Goal: Task Accomplishment & Management: Manage account settings

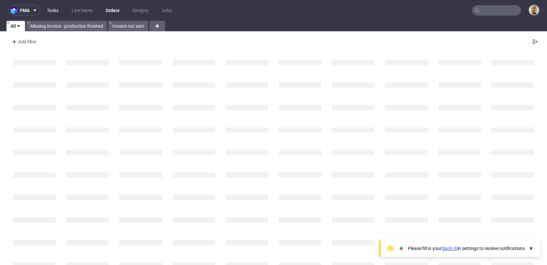
click at [57, 8] on link "Tasks" at bounding box center [53, 10] width 20 height 10
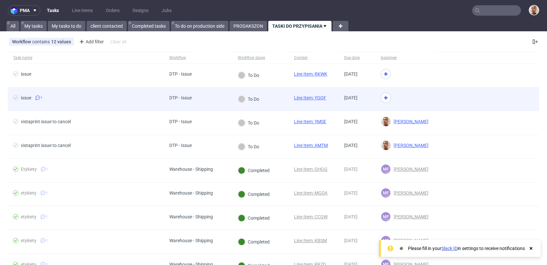
click at [121, 98] on span "issue 1" at bounding box center [86, 99] width 146 height 8
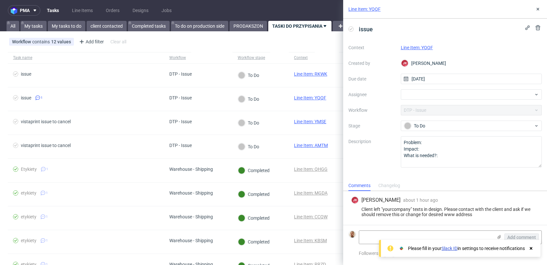
click at [419, 46] on link "Line Item: YQQF" at bounding box center [417, 47] width 32 height 5
click at [419, 98] on div at bounding box center [471, 94] width 141 height 10
type input "guill"
click at [425, 112] on div "GL Guillaume Leroux" at bounding box center [471, 108] width 136 height 10
click at [537, 8] on icon at bounding box center [537, 9] width 5 height 5
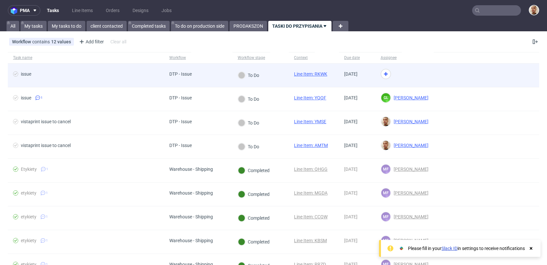
click at [423, 78] on div at bounding box center [404, 75] width 58 height 24
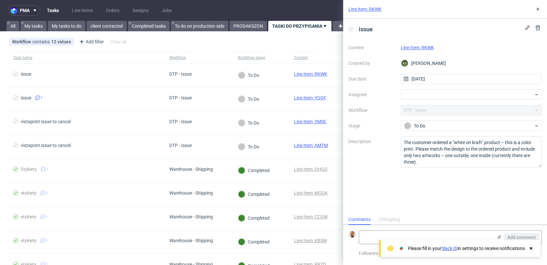
scroll to position [5, 0]
click at [406, 47] on link "Line Item: RKWK" at bounding box center [417, 47] width 33 height 5
click at [421, 95] on div at bounding box center [471, 94] width 141 height 10
type input "matt"
click at [432, 108] on span "[PERSON_NAME]" at bounding box center [432, 108] width 35 height 7
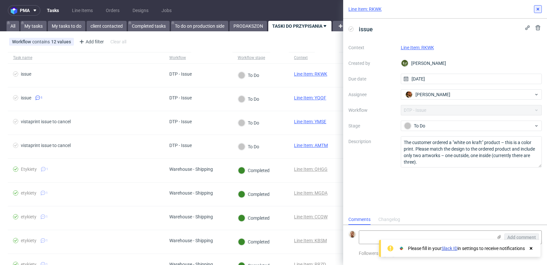
click at [536, 9] on icon at bounding box center [537, 9] width 5 height 5
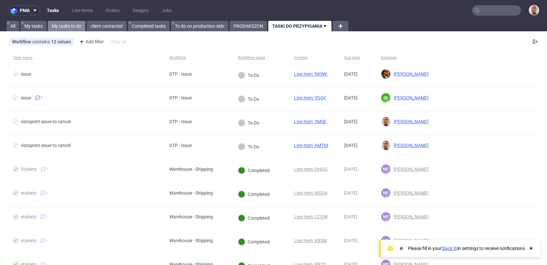
click at [77, 26] on link "My tasks to do" at bounding box center [66, 26] width 37 height 10
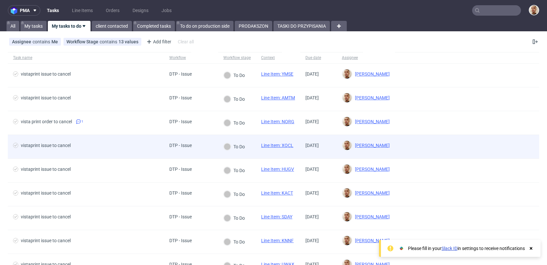
scroll to position [200, 0]
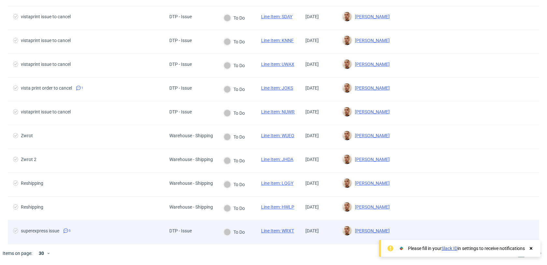
click at [113, 233] on span "superexpress issue 5" at bounding box center [86, 232] width 146 height 8
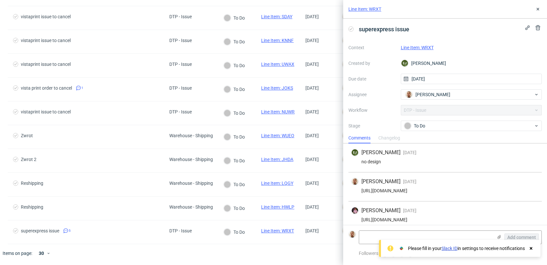
click at [436, 190] on div "https://app-eu1.hubspot.com/contacts/25600958/record/0-5/220812536025/" at bounding box center [445, 190] width 188 height 5
copy div "https://app-eu1.hubspot.com/contacts/25600958/record/0-5/220812536025/"
click at [423, 49] on link "Line Item: WRXT" at bounding box center [417, 47] width 33 height 5
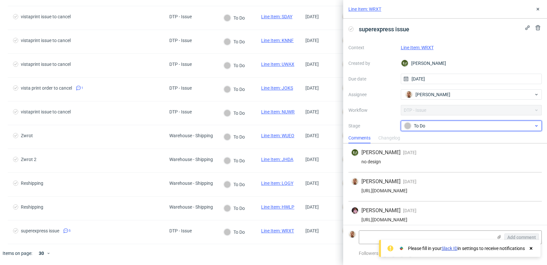
click at [422, 122] on div "To Do" at bounding box center [469, 125] width 130 height 7
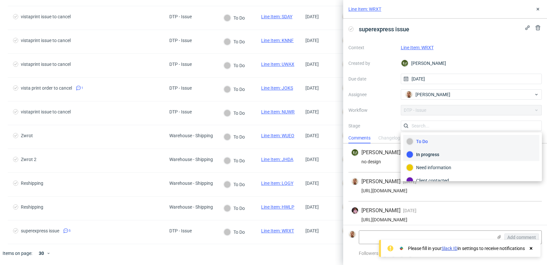
scroll to position [48, 0]
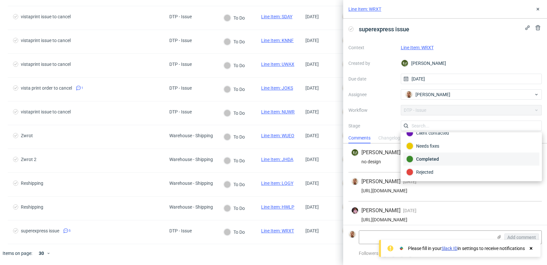
click at [433, 158] on div "Completed" at bounding box center [471, 158] width 130 height 7
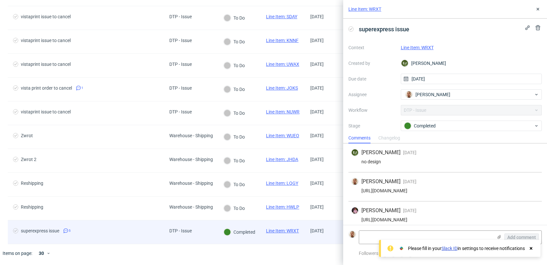
click at [134, 220] on div "superexpress issue 5" at bounding box center [86, 231] width 156 height 23
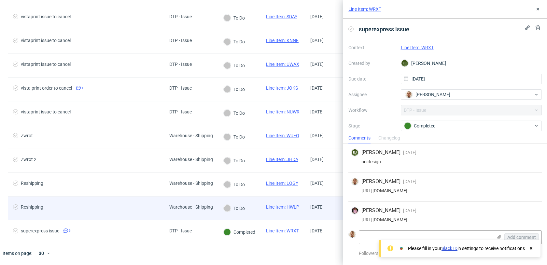
click at [132, 209] on span "Reshipping" at bounding box center [86, 208] width 146 height 8
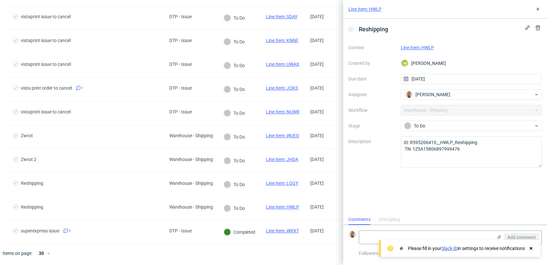
scroll to position [5, 0]
click at [412, 48] on link "Line Item: HWLP" at bounding box center [417, 47] width 33 height 5
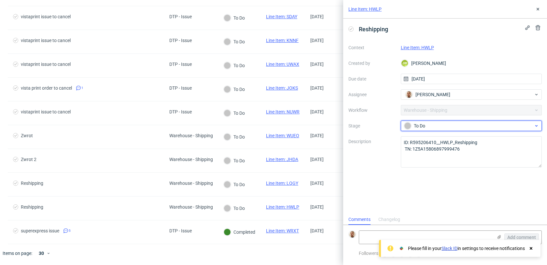
click at [421, 125] on div "To Do" at bounding box center [469, 125] width 130 height 7
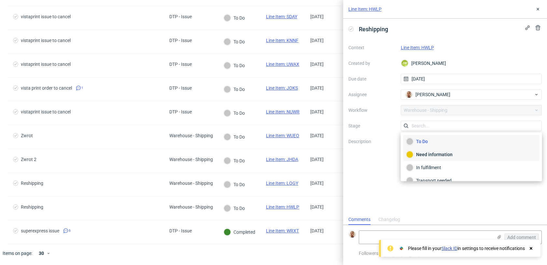
scroll to position [34, 0]
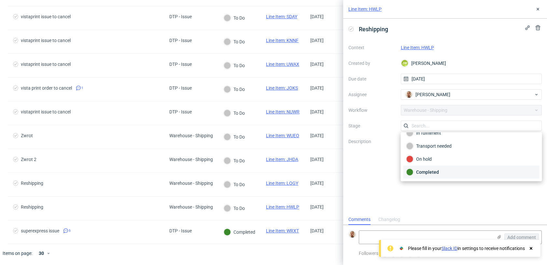
click at [429, 168] on div "Completed" at bounding box center [471, 171] width 130 height 7
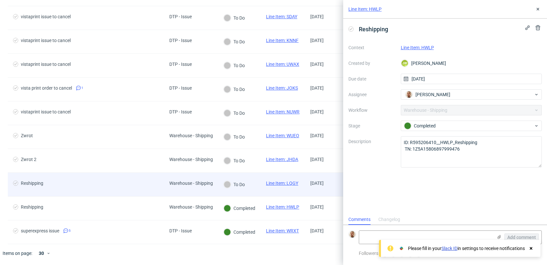
click at [159, 185] on span "Reshipping" at bounding box center [86, 184] width 146 height 8
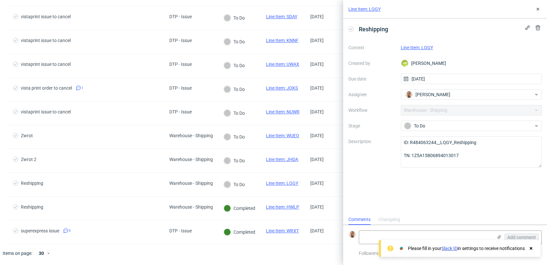
scroll to position [5, 0]
click at [421, 46] on link "Line Item: LQGY" at bounding box center [417, 47] width 32 height 5
drag, startPoint x: 466, startPoint y: 157, endPoint x: 413, endPoint y: 156, distance: 53.1
click at [413, 156] on textarea "ID: R484063244__LQGY_Reshipping TN: 1Z5A15806894013017" at bounding box center [471, 151] width 141 height 31
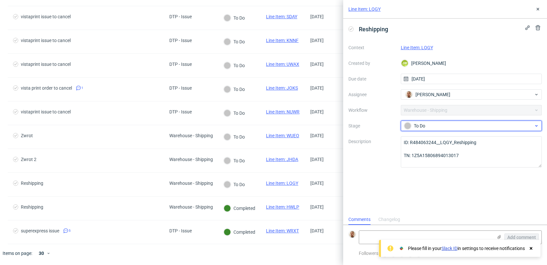
click at [411, 123] on div "To Do" at bounding box center [469, 125] width 130 height 7
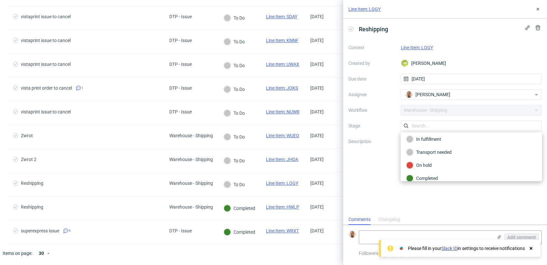
scroll to position [34, 0]
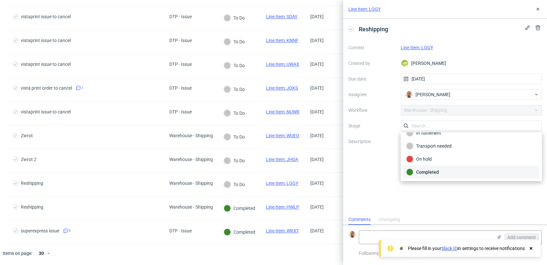
click at [418, 168] on div "Completed" at bounding box center [471, 171] width 136 height 13
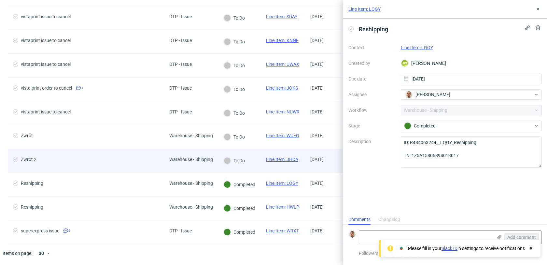
click at [172, 158] on div "Warehouse - Shipping" at bounding box center [191, 159] width 44 height 5
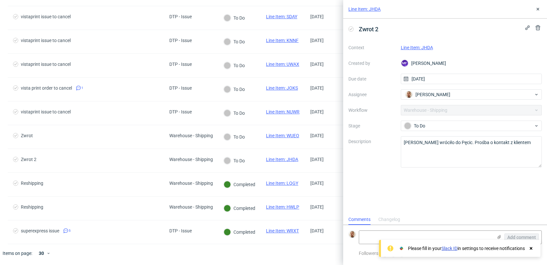
scroll to position [5, 0]
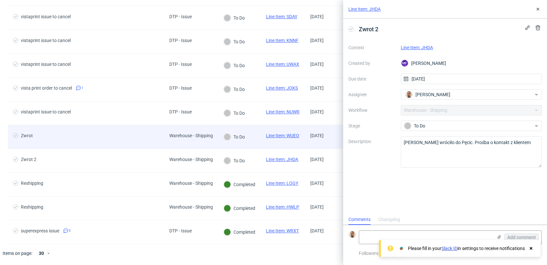
click at [142, 138] on span "Zwrot" at bounding box center [86, 137] width 146 height 8
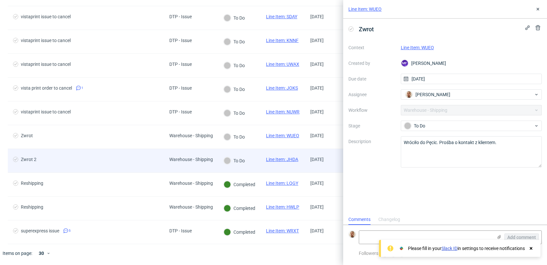
click at [134, 154] on div "Zwrot 2" at bounding box center [86, 160] width 156 height 23
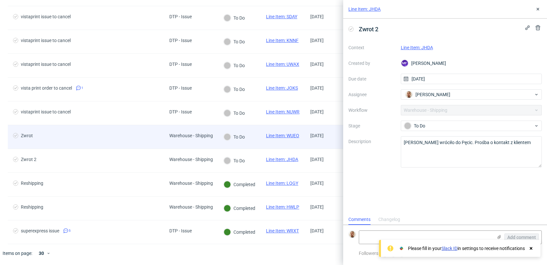
click at [131, 146] on div "Zwrot" at bounding box center [86, 136] width 156 height 23
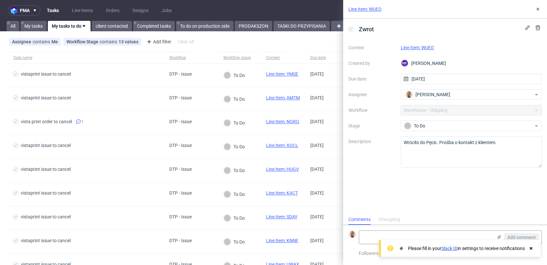
scroll to position [200, 0]
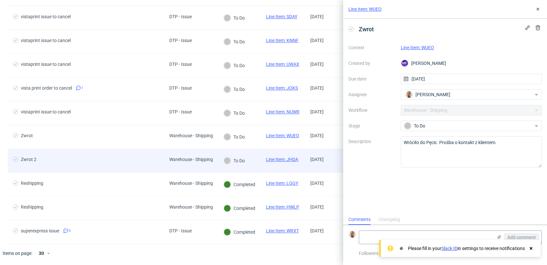
click at [139, 152] on div "Zwrot 2" at bounding box center [86, 160] width 156 height 23
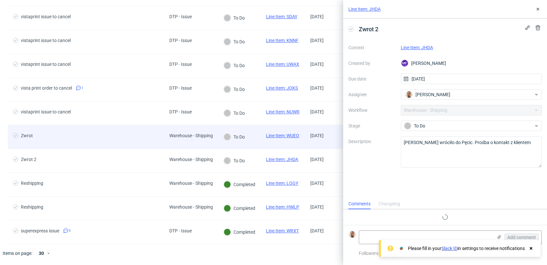
scroll to position [5, 0]
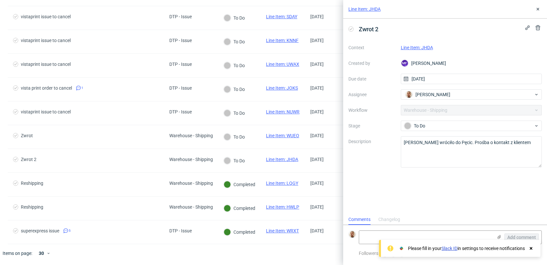
click at [426, 49] on link "Line Item: JHDA" at bounding box center [417, 47] width 32 height 5
click at [399, 232] on textarea at bounding box center [425, 236] width 133 height 13
paste textarea "https://app-eu1.hubspot.com/contacts/25600958/record/0-5/169918357729"
type textarea "https://app-eu1.hubspot.com/contacts/25600958/record/0-5/169918357729"
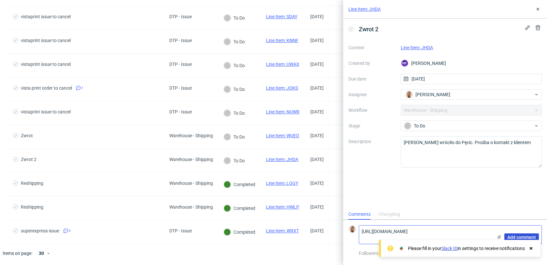
click at [509, 237] on span "Add comment" at bounding box center [521, 237] width 29 height 5
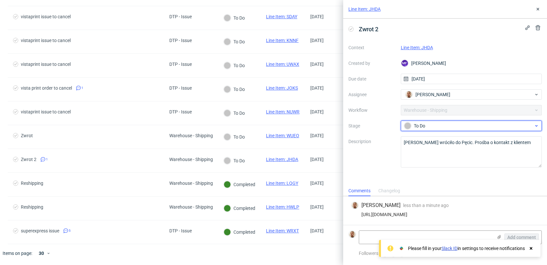
click at [422, 124] on div "To Do" at bounding box center [469, 125] width 130 height 7
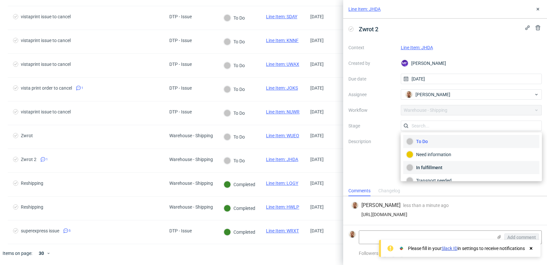
click at [431, 166] on div "In fulfillment" at bounding box center [471, 167] width 130 height 7
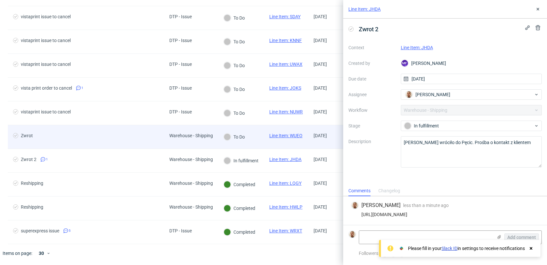
click at [191, 140] on span "Warehouse - Shipping" at bounding box center [191, 137] width 44 height 8
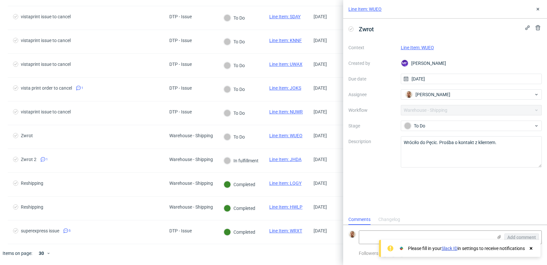
scroll to position [5, 0]
click at [428, 46] on link "Line Item: WUEO" at bounding box center [417, 47] width 33 height 5
click at [421, 48] on link "Line Item: WUEO" at bounding box center [417, 47] width 33 height 5
click at [417, 96] on span "[PERSON_NAME]" at bounding box center [432, 94] width 35 height 7
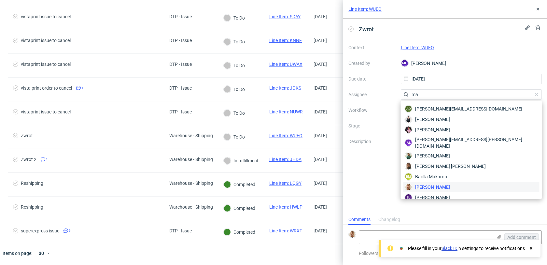
scroll to position [0, 0]
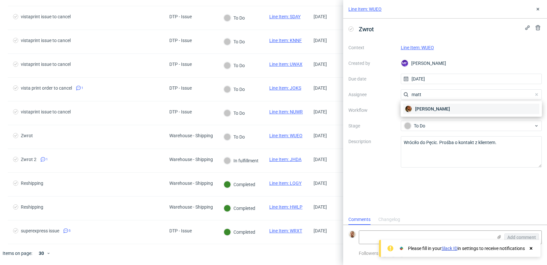
type input "matt"
click at [419, 106] on span "[PERSON_NAME]" at bounding box center [432, 108] width 35 height 7
click at [535, 5] on div "Line Item: WUEO" at bounding box center [445, 9] width 204 height 19
click at [537, 9] on use at bounding box center [537, 9] width 3 height 3
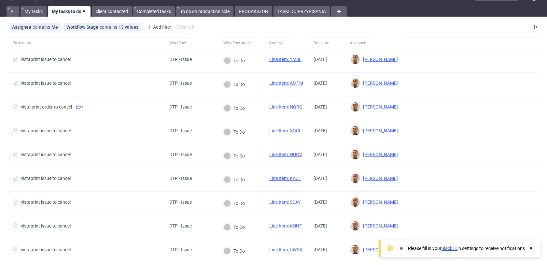
scroll to position [2, 0]
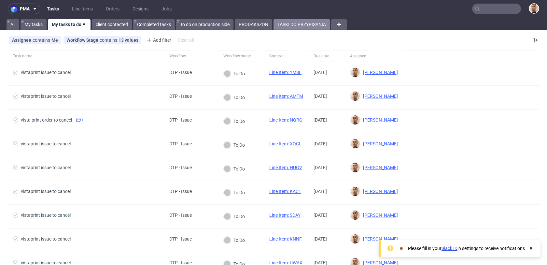
click at [285, 25] on link "TASKI DO PRZYPISANIA" at bounding box center [301, 24] width 56 height 10
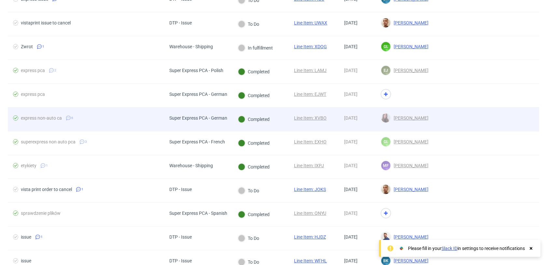
scroll to position [1074, 0]
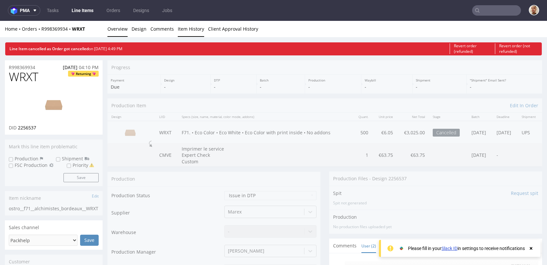
click at [193, 26] on link "Item History" at bounding box center [191, 29] width 26 height 16
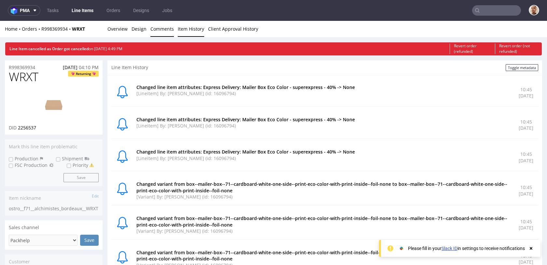
click at [154, 24] on link "Comments" at bounding box center [161, 29] width 23 height 16
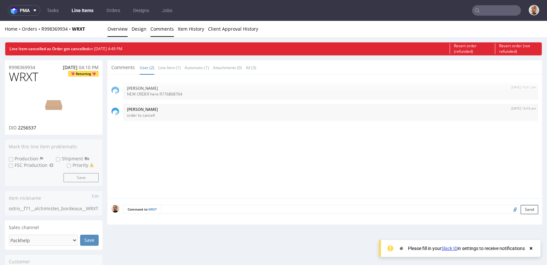
click at [120, 28] on link "Overview" at bounding box center [117, 29] width 20 height 16
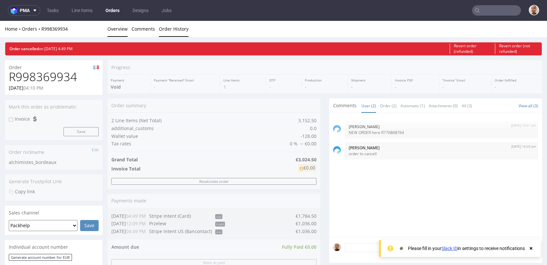
click at [166, 32] on link "Order History" at bounding box center [174, 29] width 30 height 16
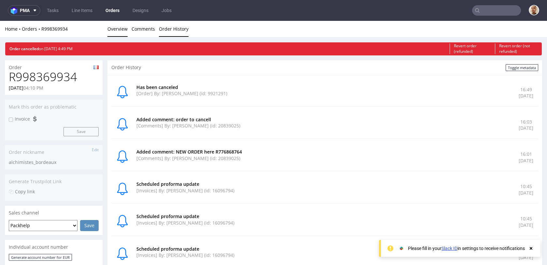
click at [118, 29] on link "Overview" at bounding box center [117, 29] width 20 height 16
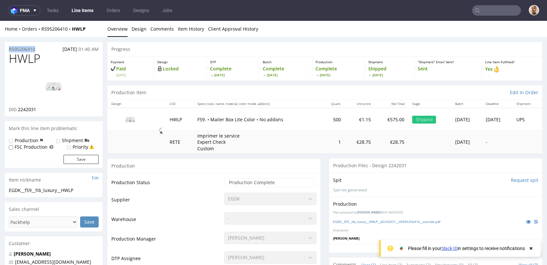
drag, startPoint x: 38, startPoint y: 50, endPoint x: 0, endPoint y: 49, distance: 38.4
copy p "R595206410"
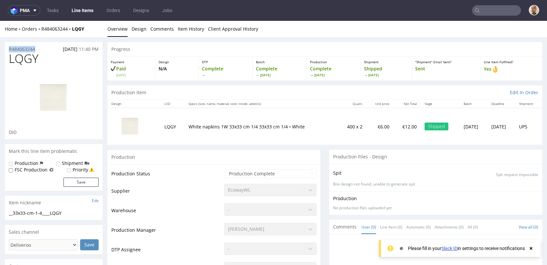
drag, startPoint x: 42, startPoint y: 48, endPoint x: 0, endPoint y: 49, distance: 41.7
copy p "R484063244"
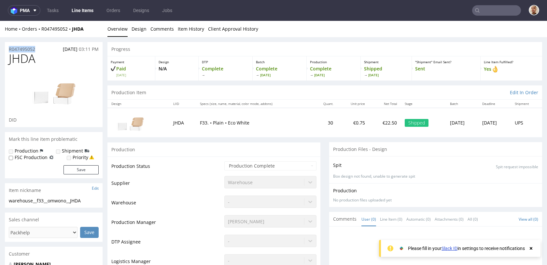
drag, startPoint x: 39, startPoint y: 47, endPoint x: 7, endPoint y: 48, distance: 32.6
click at [7, 48] on div "R047495052 29.05.2025 03:11 PM" at bounding box center [54, 47] width 98 height 10
copy p "R047495052"
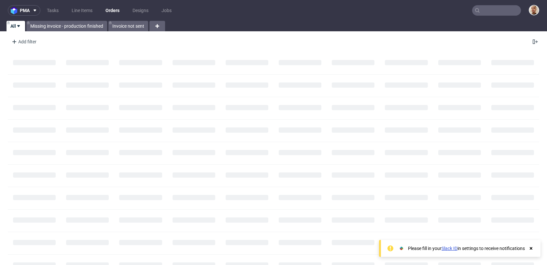
click at [502, 12] on input "text" at bounding box center [496, 10] width 49 height 10
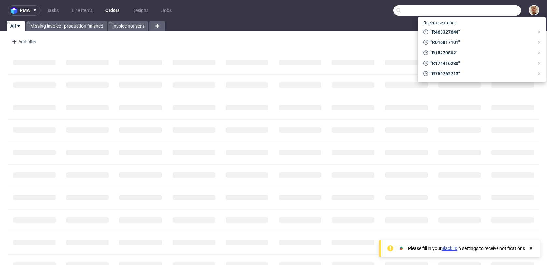
paste input "R866656246"
type input "R866656246"
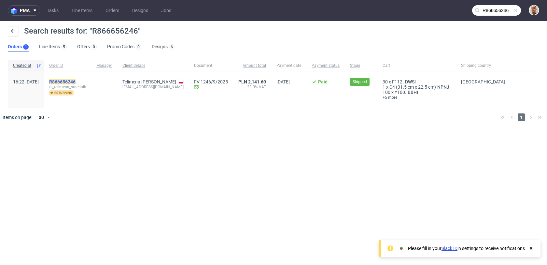
click at [74, 81] on mark "R866656246" at bounding box center [62, 81] width 26 height 5
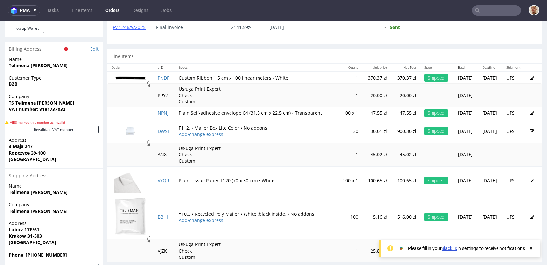
scroll to position [322, 0]
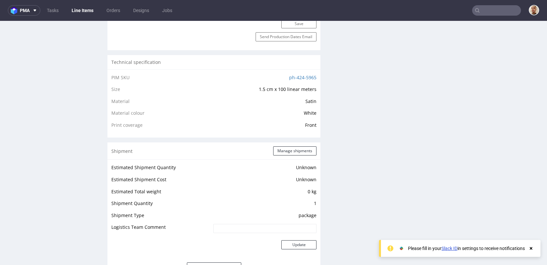
scroll to position [450, 0]
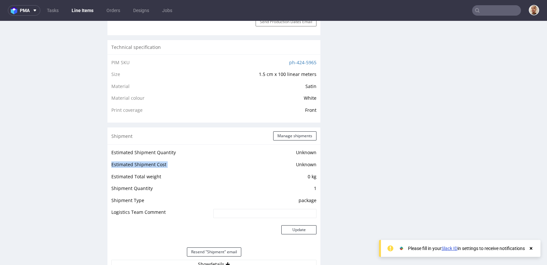
drag, startPoint x: 234, startPoint y: 166, endPoint x: 234, endPoint y: 127, distance: 38.4
click at [234, 127] on div "Shipment Manage shipments Estimated Shipment Quantity Unknown Estimated Shipmen…" at bounding box center [213, 199] width 213 height 145
click at [228, 186] on td "1" at bounding box center [264, 190] width 105 height 12
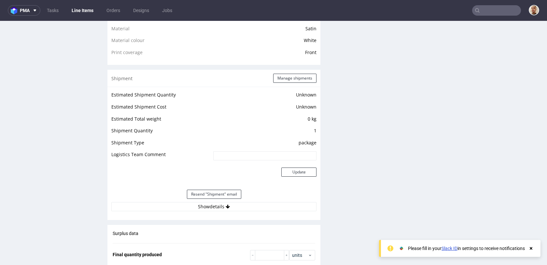
scroll to position [598, 0]
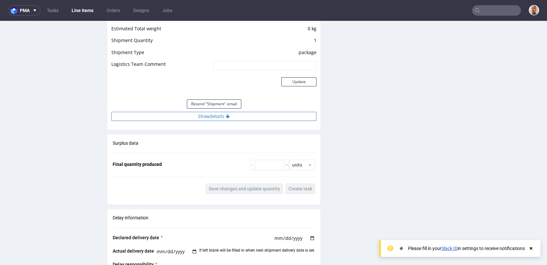
click at [218, 118] on button "Show details" at bounding box center [213, 116] width 205 height 9
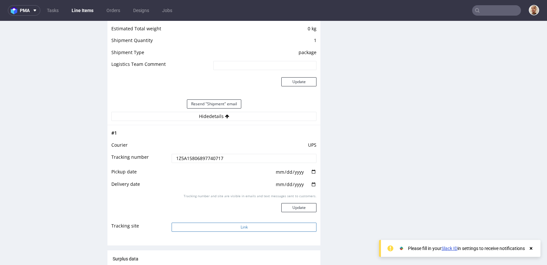
click at [213, 229] on button "Link" at bounding box center [244, 226] width 145 height 9
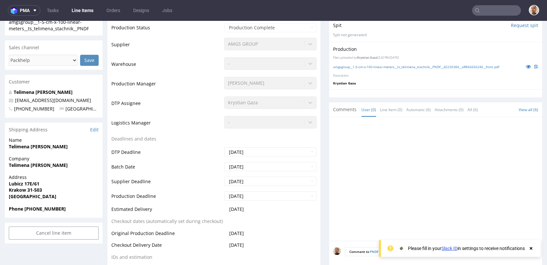
scroll to position [0, 0]
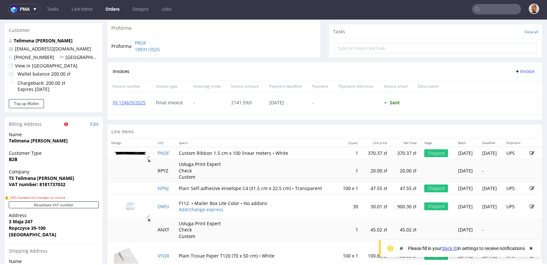
scroll to position [242, 0]
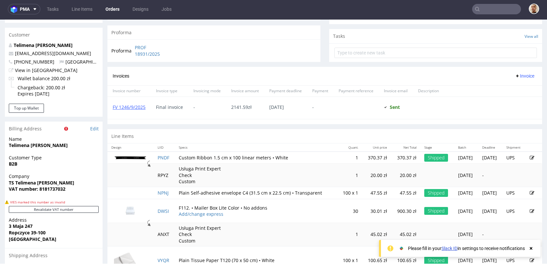
drag, startPoint x: 300, startPoint y: 107, endPoint x: 266, endPoint y: 105, distance: 34.6
click at [266, 105] on div "30.09.2025" at bounding box center [285, 108] width 43 height 22
drag, startPoint x: 266, startPoint y: 105, endPoint x: 299, endPoint y: 105, distance: 33.2
click at [299, 105] on div "30.09.2025" at bounding box center [285, 108] width 43 height 22
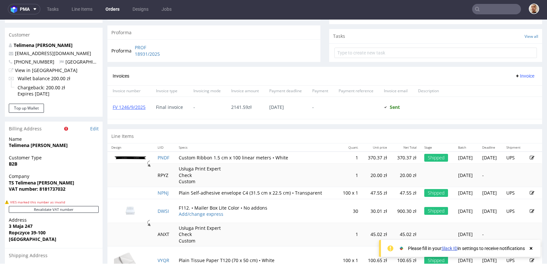
click at [299, 105] on span "30.09.2025" at bounding box center [285, 106] width 33 height 5
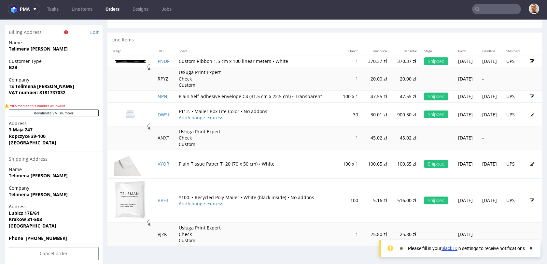
scroll to position [342, 0]
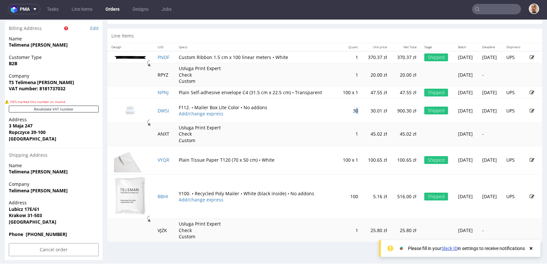
drag, startPoint x: 339, startPoint y: 109, endPoint x: 334, endPoint y: 109, distance: 5.5
click at [337, 109] on td "30" at bounding box center [349, 110] width 25 height 24
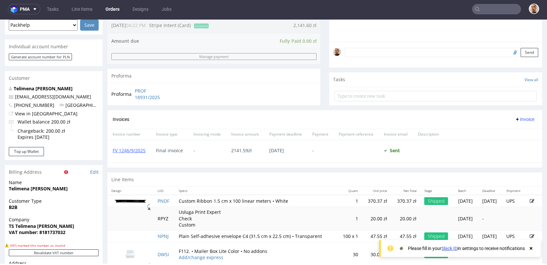
scroll to position [299, 0]
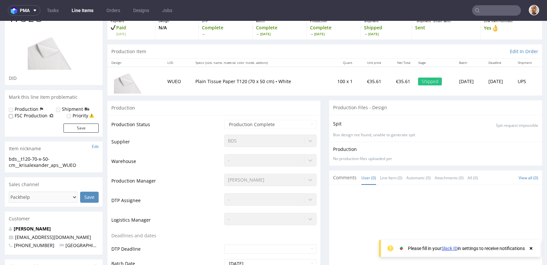
scroll to position [41, 0]
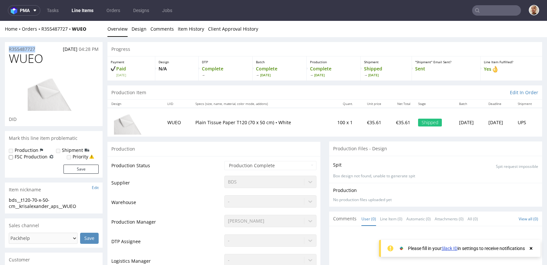
drag, startPoint x: 40, startPoint y: 49, endPoint x: 1, endPoint y: 49, distance: 39.1
copy p "R355487727"
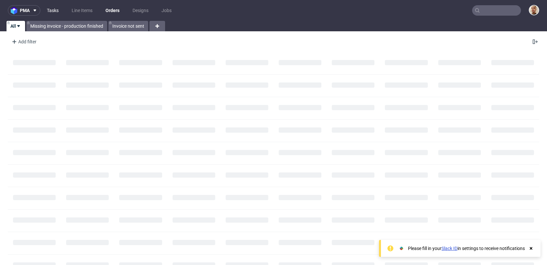
click at [56, 9] on link "Tasks" at bounding box center [53, 10] width 20 height 10
click at [492, 17] on nav "pma Tasks Line Items Orders Designs Jobs" at bounding box center [273, 10] width 547 height 21
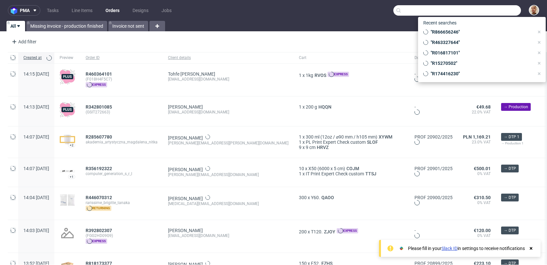
click at [495, 11] on input "text" at bounding box center [457, 10] width 128 height 10
paste input "F51E668842"
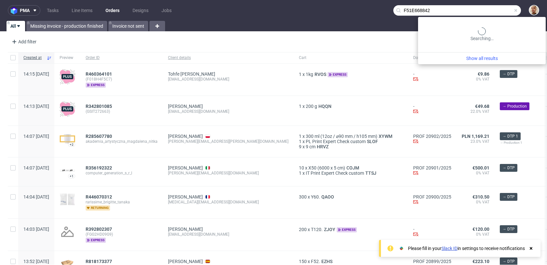
type input "F51E668842"
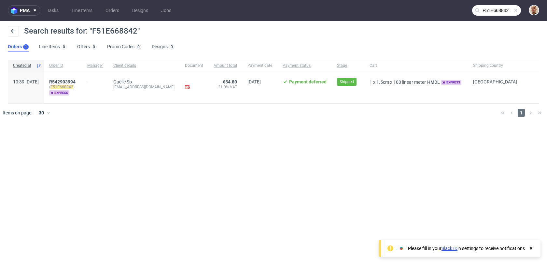
drag, startPoint x: 98, startPoint y: 82, endPoint x: 58, endPoint y: 81, distance: 40.0
click at [58, 81] on div "10:39 Fri 05.09.2025 R542903994 ( F51E668842 ) express - Gaëlle Six escalations…" at bounding box center [273, 87] width 531 height 32
click at [70, 80] on span "R542903994" at bounding box center [62, 81] width 26 height 5
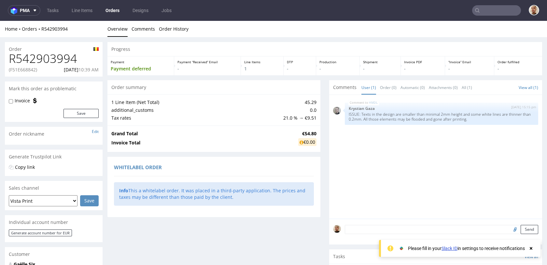
click at [48, 61] on h1 "R542903994" at bounding box center [54, 58] width 90 height 13
copy h1 "R542903994"
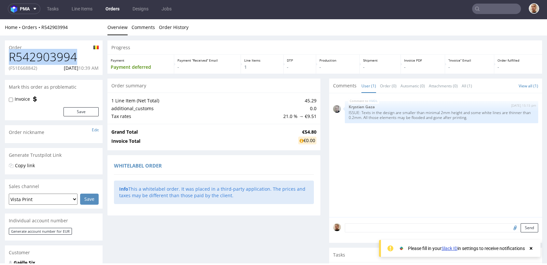
scroll to position [1, 0]
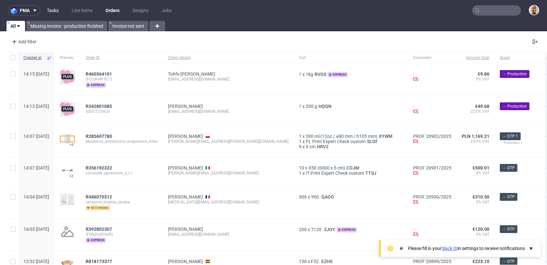
click at [55, 9] on link "Tasks" at bounding box center [53, 10] width 20 height 10
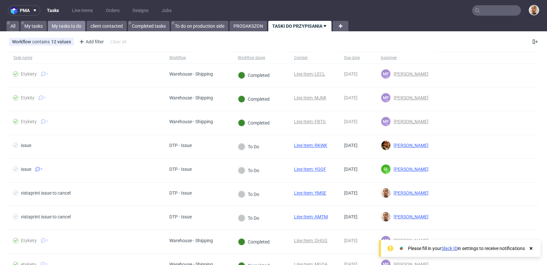
click at [79, 27] on link "My tasks to do" at bounding box center [66, 26] width 37 height 10
